Goal: Task Accomplishment & Management: Manage account settings

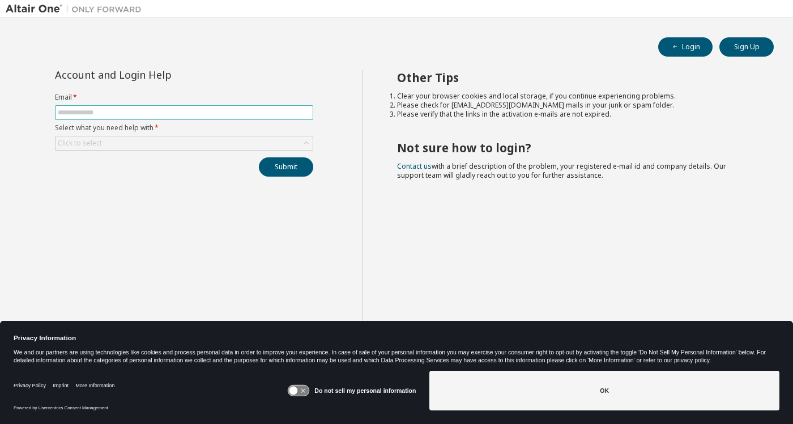
click at [74, 113] on input "text" at bounding box center [184, 112] width 253 height 9
type input "**********"
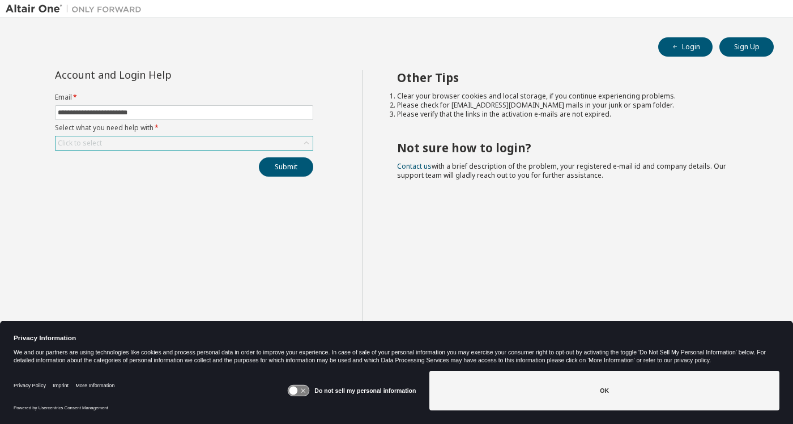
click at [109, 140] on div "Click to select" at bounding box center [183, 143] width 257 height 14
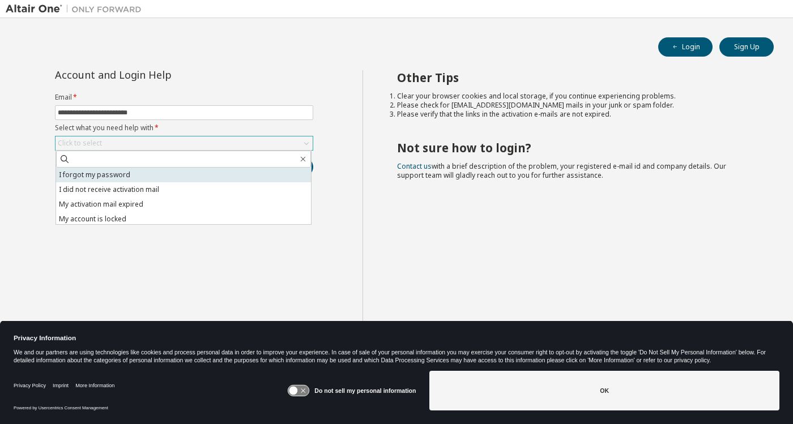
click at [114, 176] on li "I forgot my password" at bounding box center [183, 175] width 255 height 15
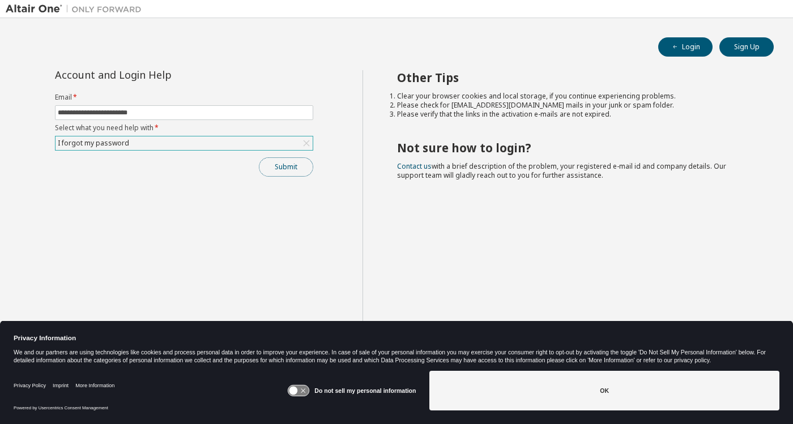
click at [280, 170] on button "Submit" at bounding box center [286, 166] width 54 height 19
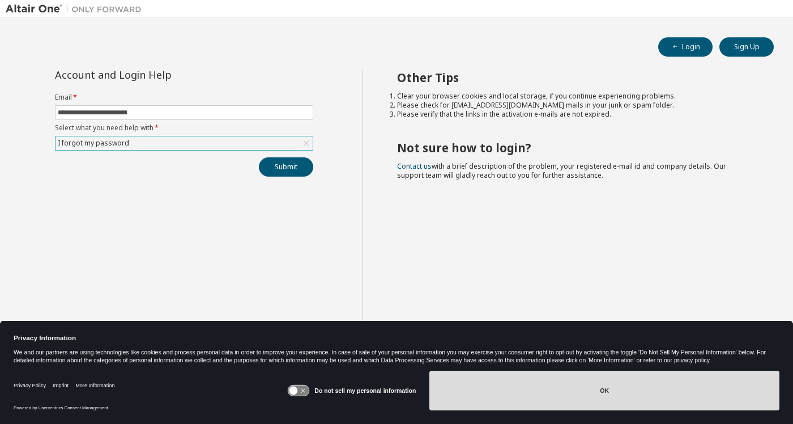
click at [566, 395] on button "OK" at bounding box center [604, 391] width 350 height 40
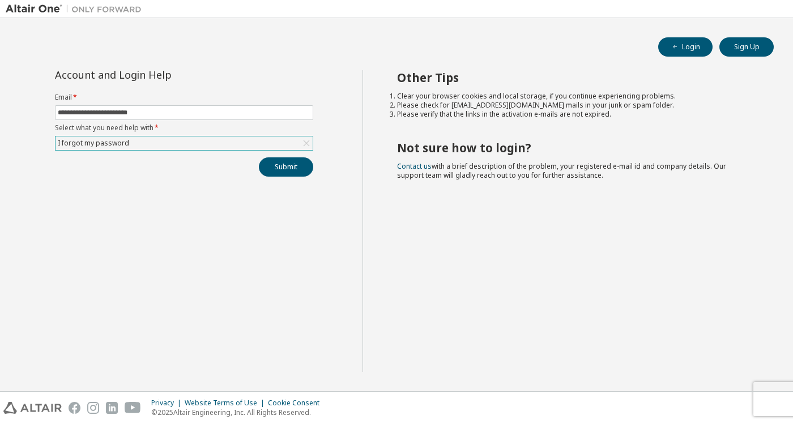
drag, startPoint x: 450, startPoint y: 150, endPoint x: 455, endPoint y: 147, distance: 5.8
